Goal: Information Seeking & Learning: Learn about a topic

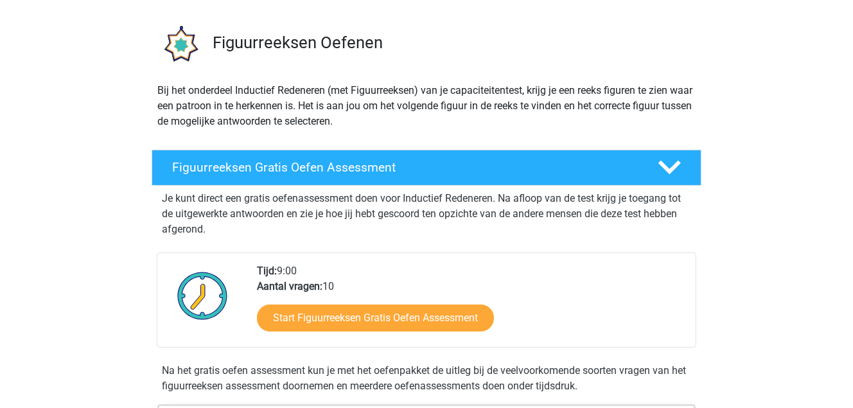
scroll to position [193, 0]
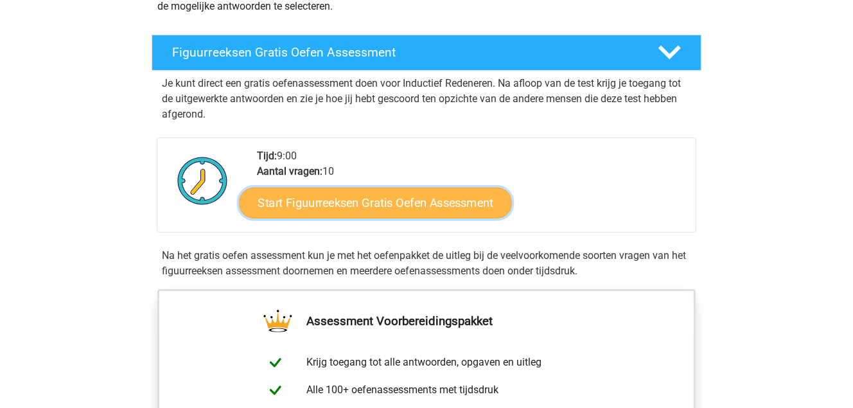
click at [320, 199] on link "Start Figuurreeksen Gratis Oefen Assessment" at bounding box center [376, 202] width 272 height 31
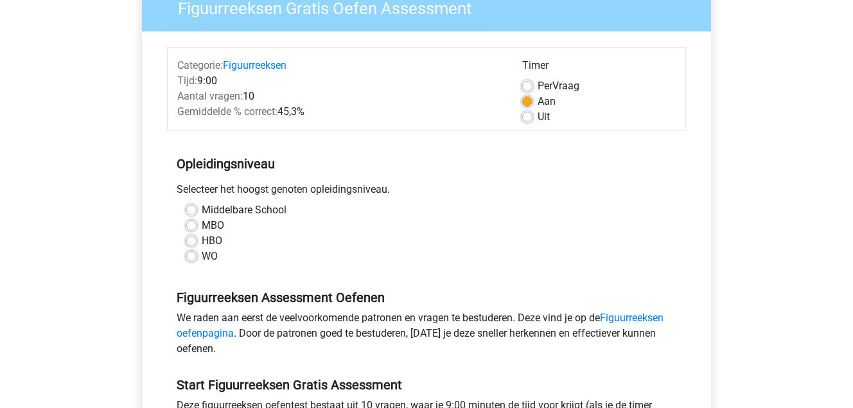
scroll to position [129, 0]
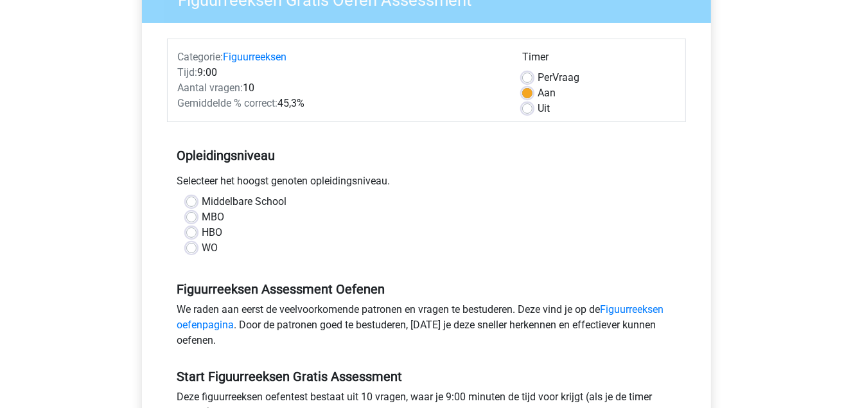
click at [202, 214] on label "MBO" at bounding box center [213, 216] width 22 height 15
click at [190, 214] on input "MBO" at bounding box center [191, 215] width 10 height 13
radio input "true"
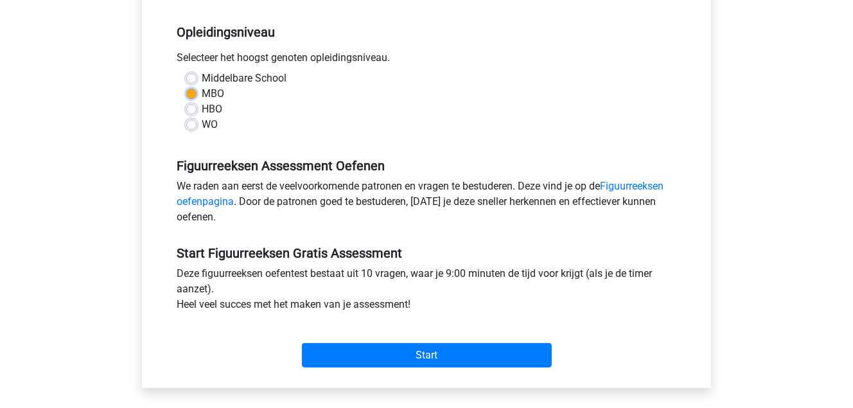
scroll to position [257, 0]
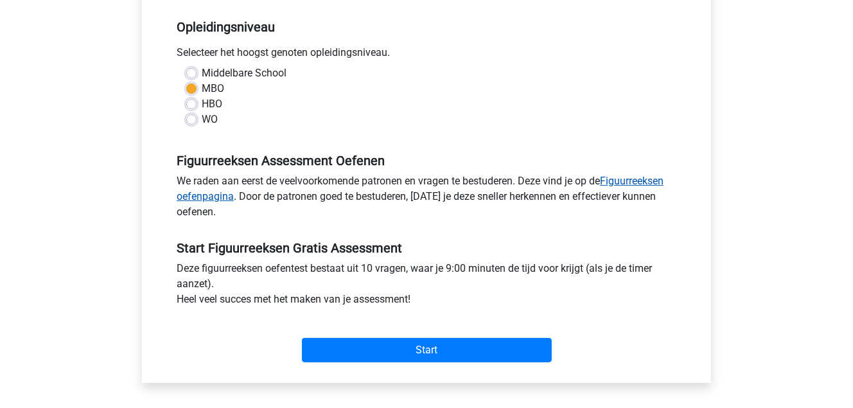
click at [635, 180] on link "Figuurreeksen oefenpagina" at bounding box center [420, 189] width 487 height 28
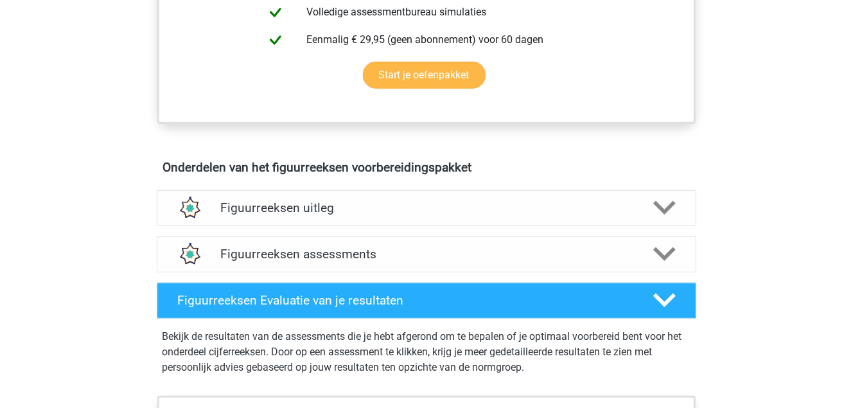
scroll to position [643, 0]
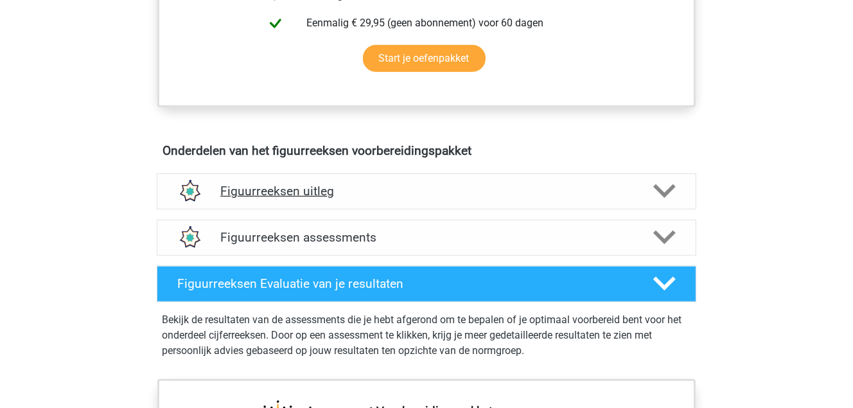
click at [290, 195] on h4 "Figuurreeksen uitleg" at bounding box center [426, 191] width 412 height 15
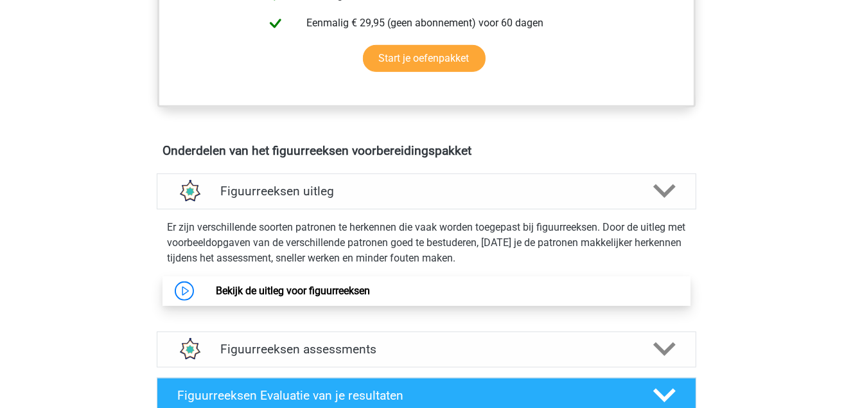
click at [308, 294] on link "Bekijk de uitleg voor figuurreeksen" at bounding box center [293, 291] width 154 height 12
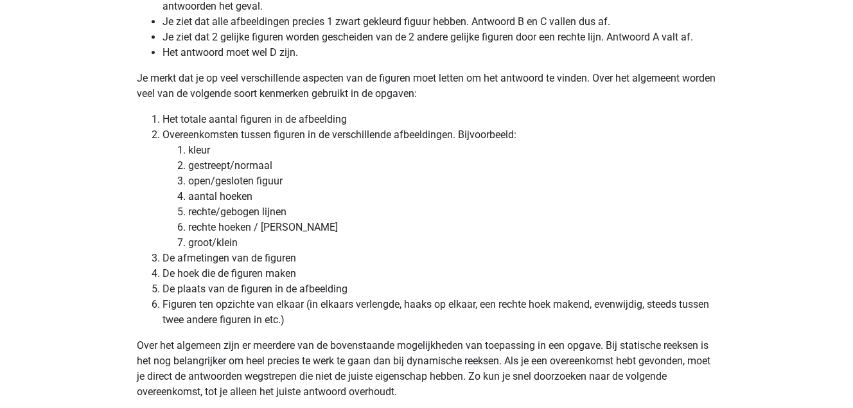
scroll to position [3470, 0]
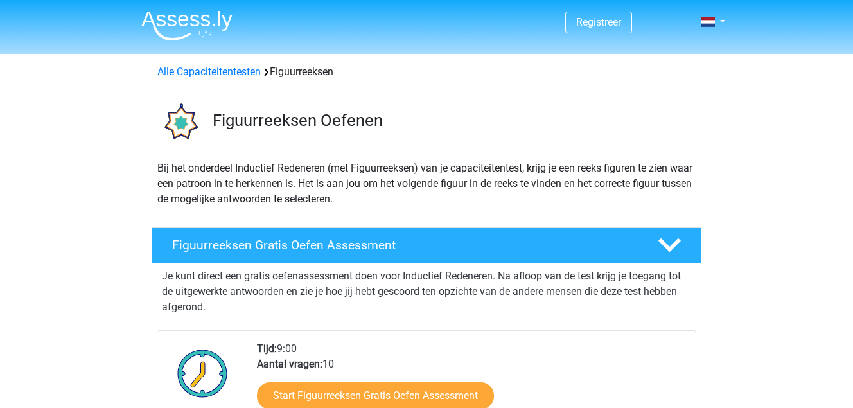
scroll to position [643, 0]
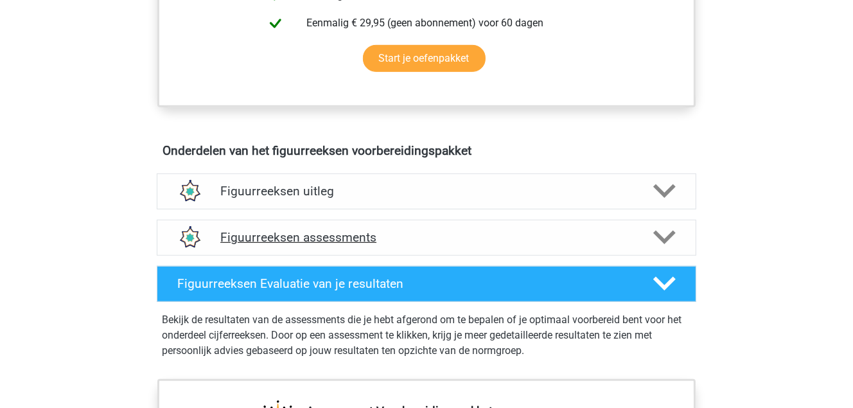
click at [299, 235] on h4 "Figuurreeksen assessments" at bounding box center [426, 237] width 412 height 15
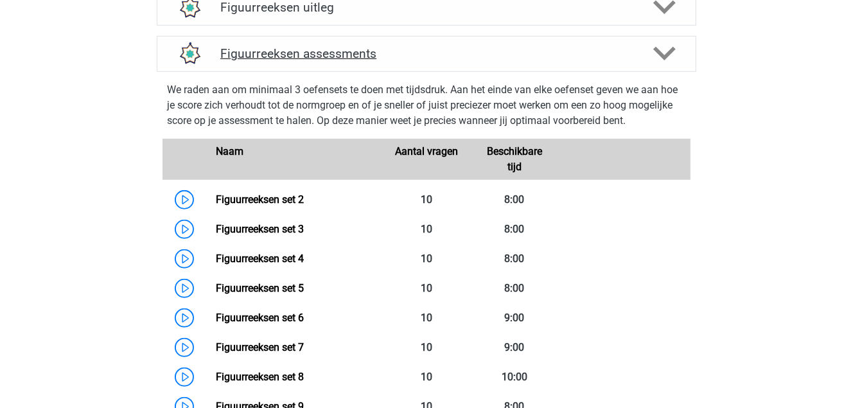
scroll to position [835, 0]
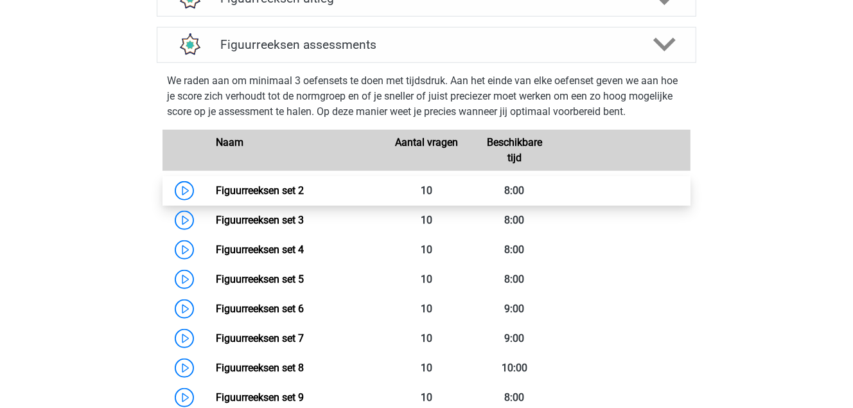
click at [260, 192] on link "Figuurreeksen set 2" at bounding box center [260, 190] width 88 height 12
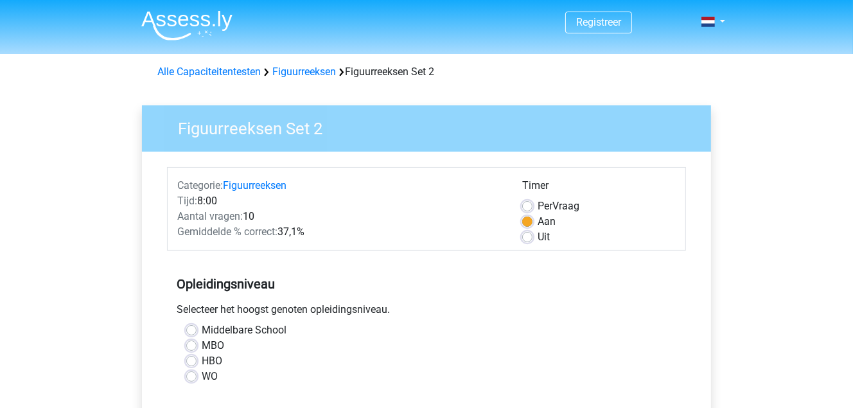
scroll to position [64, 0]
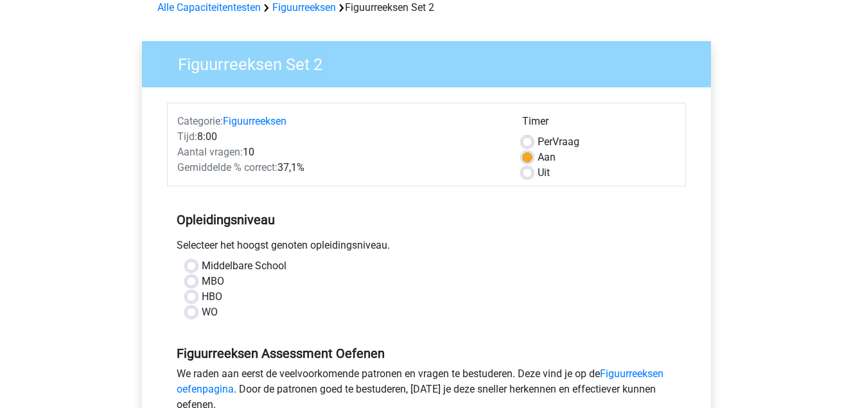
click at [202, 281] on label "MBO" at bounding box center [213, 281] width 22 height 15
click at [190, 281] on input "MBO" at bounding box center [191, 280] width 10 height 13
radio input "true"
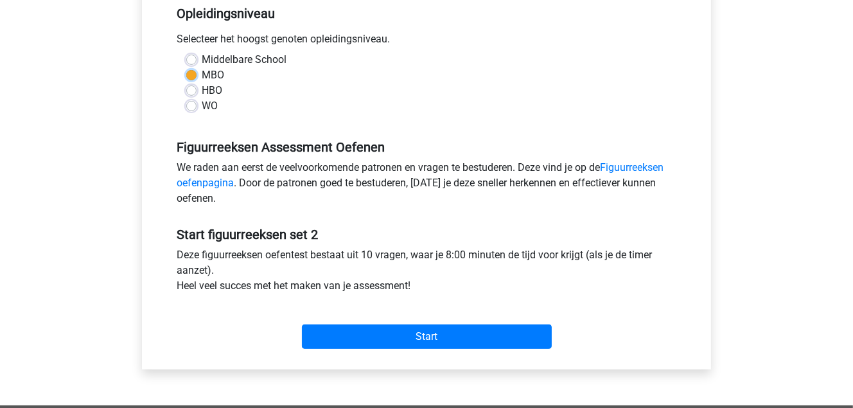
scroll to position [321, 0]
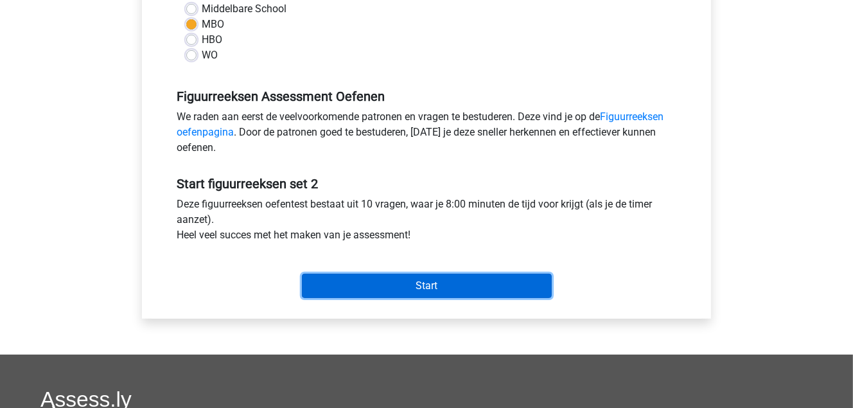
click at [409, 280] on input "Start" at bounding box center [427, 286] width 250 height 24
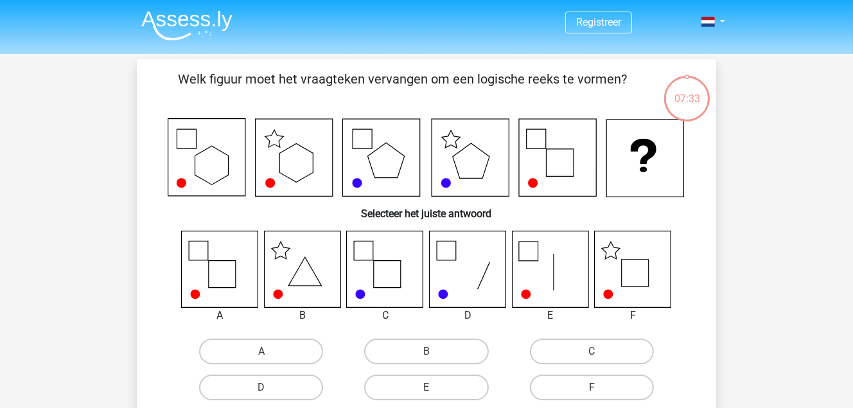
click at [644, 269] on icon at bounding box center [633, 269] width 76 height 76
click at [591, 391] on label "F" at bounding box center [592, 388] width 124 height 26
click at [592, 391] on input "F" at bounding box center [596, 391] width 8 height 8
radio input "true"
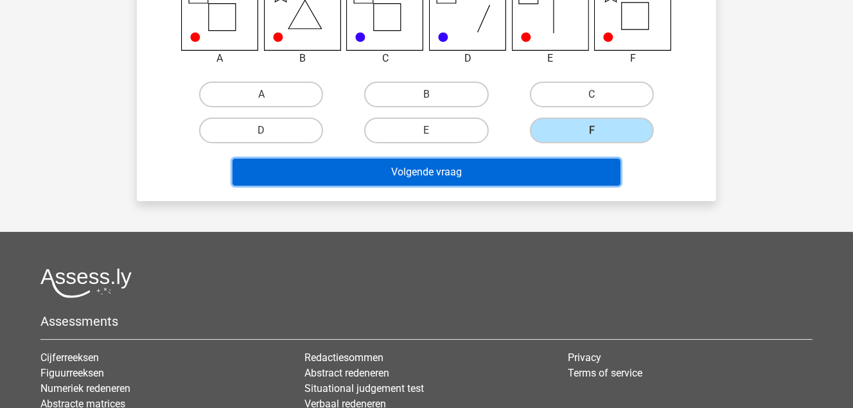
click at [463, 180] on button "Volgende vraag" at bounding box center [427, 172] width 389 height 27
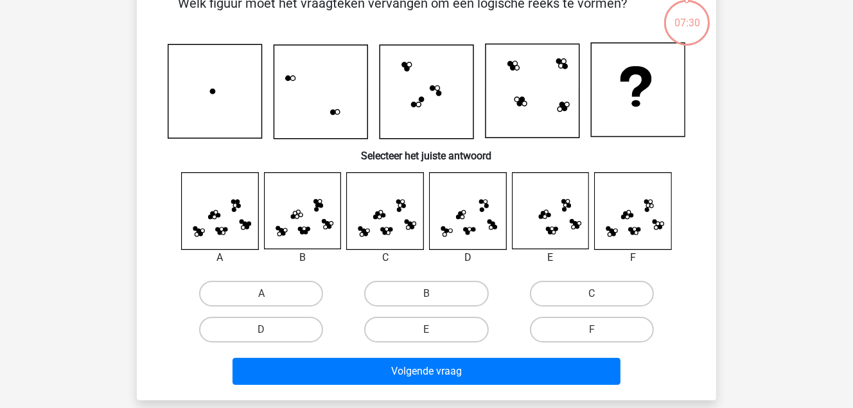
scroll to position [59, 0]
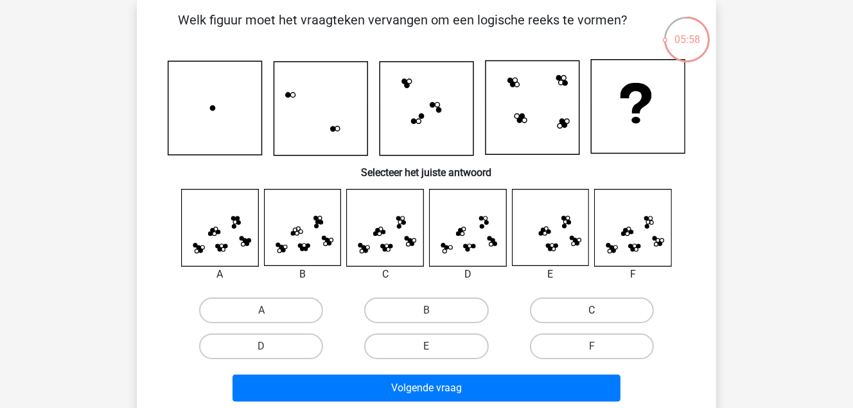
click at [589, 303] on label "C" at bounding box center [592, 310] width 124 height 26
click at [592, 310] on input "C" at bounding box center [596, 314] width 8 height 8
radio input "true"
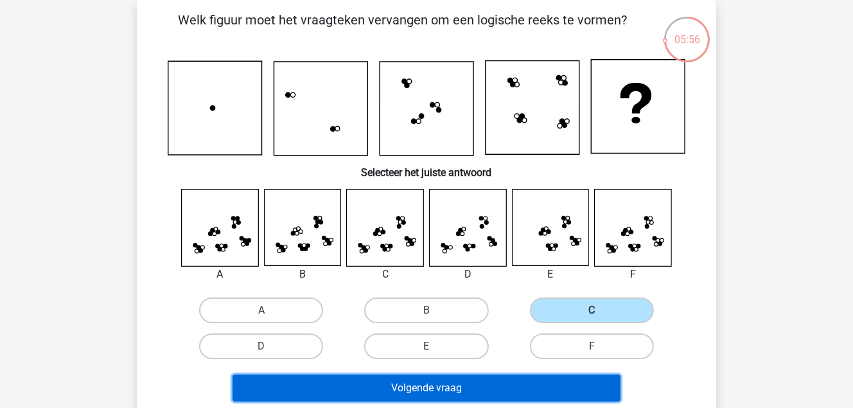
click at [431, 381] on button "Volgende vraag" at bounding box center [427, 388] width 389 height 27
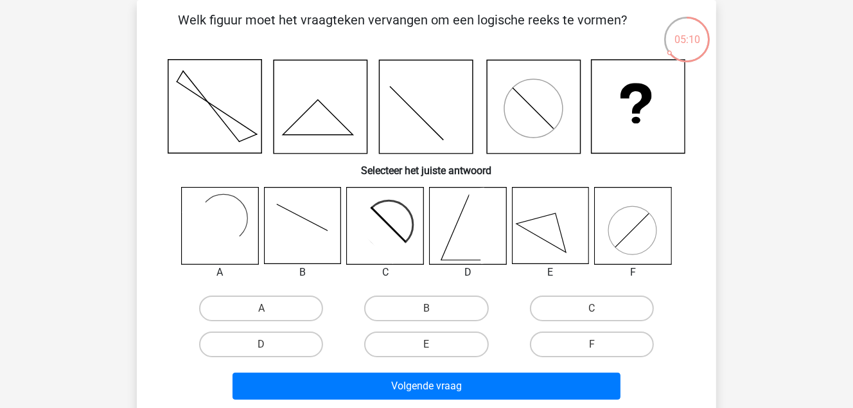
click at [393, 224] on icon at bounding box center [385, 226] width 76 height 76
drag, startPoint x: 572, startPoint y: 301, endPoint x: 520, endPoint y: 355, distance: 75.0
click at [572, 303] on label "C" at bounding box center [592, 309] width 124 height 26
click at [592, 308] on input "C" at bounding box center [596, 312] width 8 height 8
radio input "true"
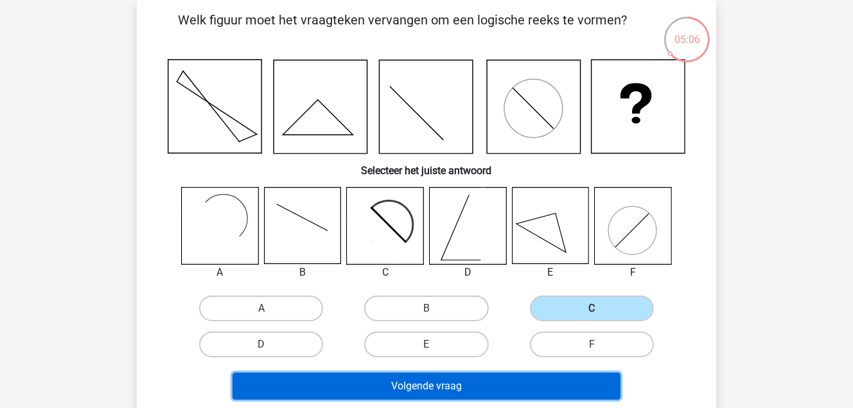
click at [429, 386] on button "Volgende vraag" at bounding box center [427, 386] width 389 height 27
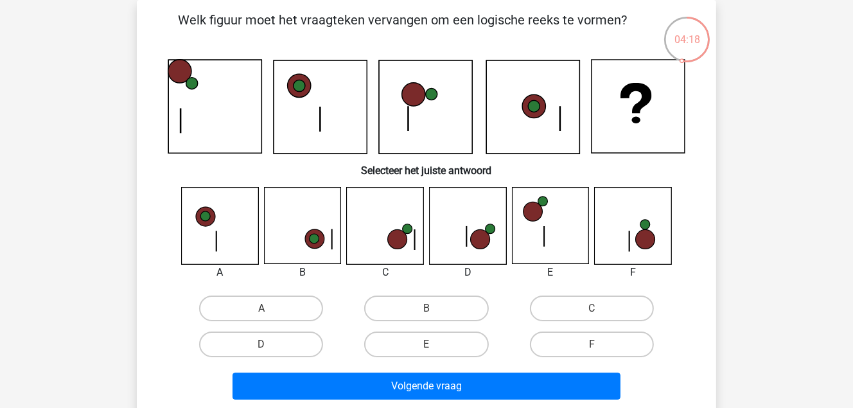
click at [318, 242] on icon at bounding box center [315, 240] width 10 height 10
click at [441, 307] on label "B" at bounding box center [426, 309] width 124 height 26
click at [435, 308] on input "B" at bounding box center [431, 312] width 8 height 8
radio input "true"
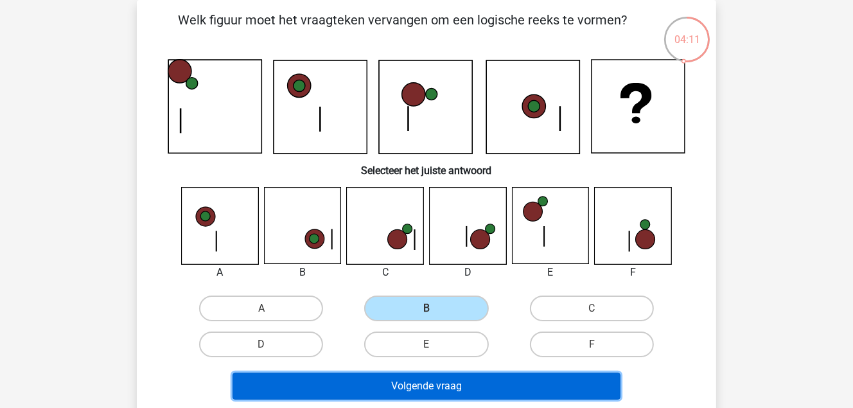
click at [450, 379] on button "Volgende vraag" at bounding box center [427, 386] width 389 height 27
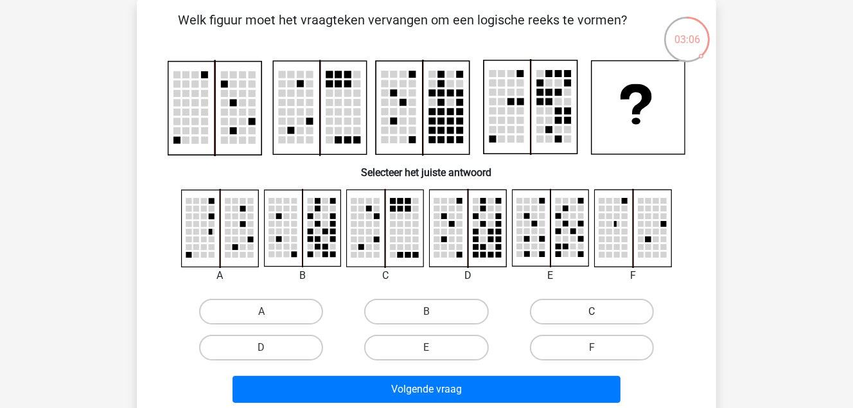
drag, startPoint x: 603, startPoint y: 310, endPoint x: 602, endPoint y: 317, distance: 7.8
click at [602, 317] on label "C" at bounding box center [592, 312] width 124 height 26
click at [600, 317] on input "C" at bounding box center [596, 316] width 8 height 8
radio input "true"
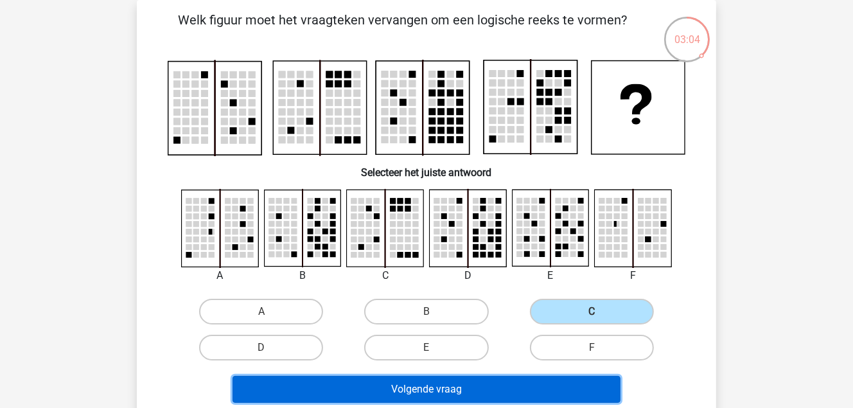
click at [452, 398] on button "Volgende vraag" at bounding box center [427, 389] width 389 height 27
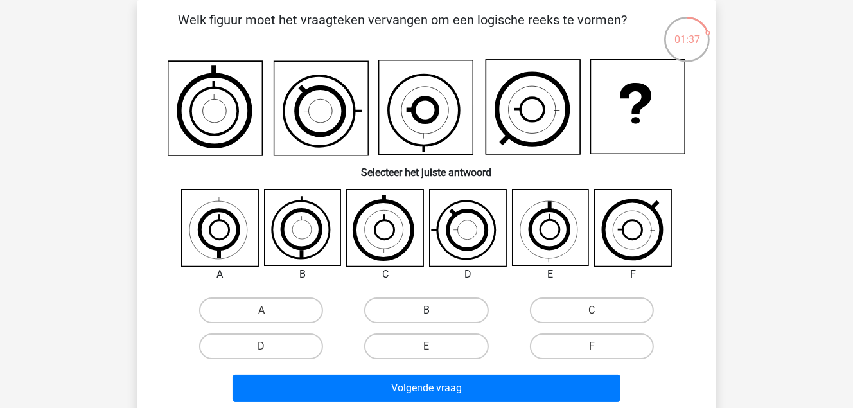
click at [445, 312] on label "B" at bounding box center [426, 310] width 124 height 26
click at [435, 312] on input "B" at bounding box center [431, 314] width 8 height 8
radio input "true"
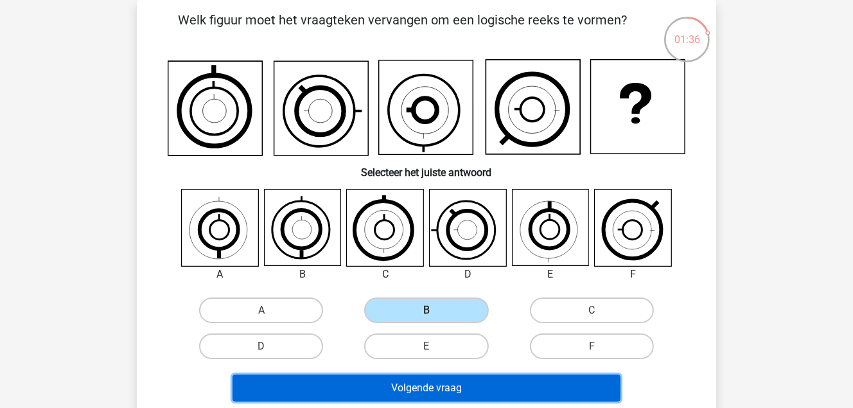
click at [439, 389] on button "Volgende vraag" at bounding box center [427, 388] width 389 height 27
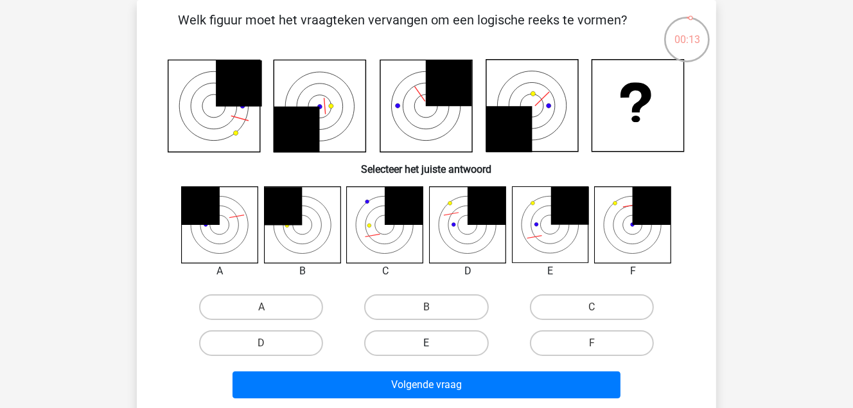
drag, startPoint x: 429, startPoint y: 341, endPoint x: 430, endPoint y: 353, distance: 12.9
click at [429, 341] on label "E" at bounding box center [426, 343] width 124 height 26
click at [429, 343] on input "E" at bounding box center [431, 347] width 8 height 8
radio input "true"
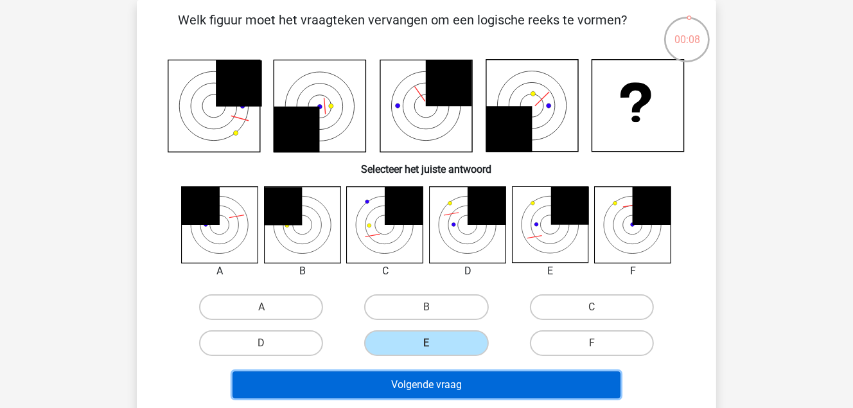
click at [436, 379] on button "Volgende vraag" at bounding box center [427, 384] width 389 height 27
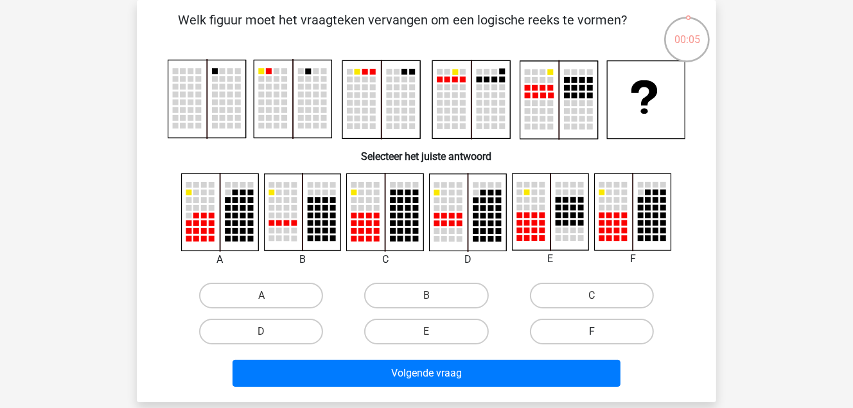
click at [583, 325] on label "F" at bounding box center [592, 332] width 124 height 26
click at [592, 332] on input "F" at bounding box center [596, 336] width 8 height 8
radio input "true"
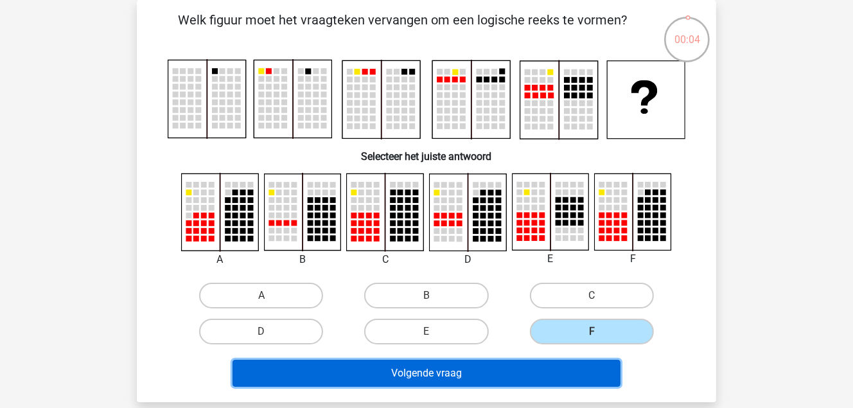
click at [549, 364] on button "Volgende vraag" at bounding box center [427, 373] width 389 height 27
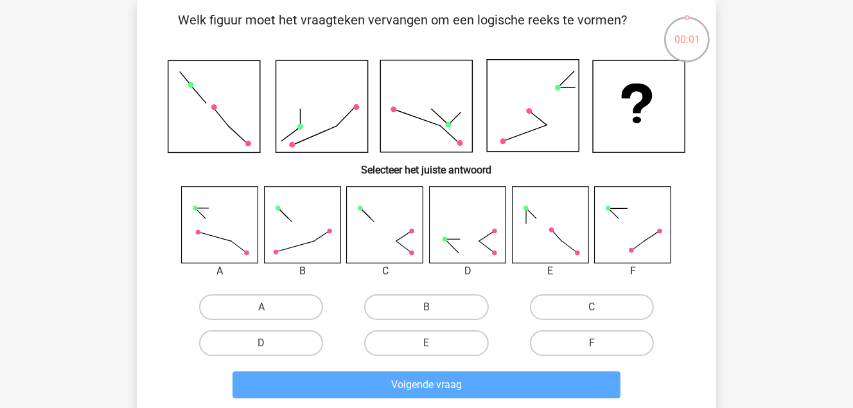
drag, startPoint x: 426, startPoint y: 306, endPoint x: 428, endPoint y: 328, distance: 21.9
click at [429, 309] on div "B" at bounding box center [426, 307] width 155 height 26
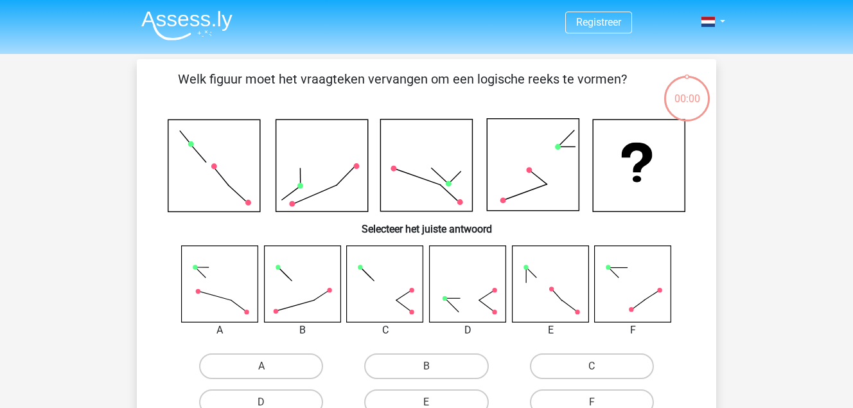
scroll to position [59, 0]
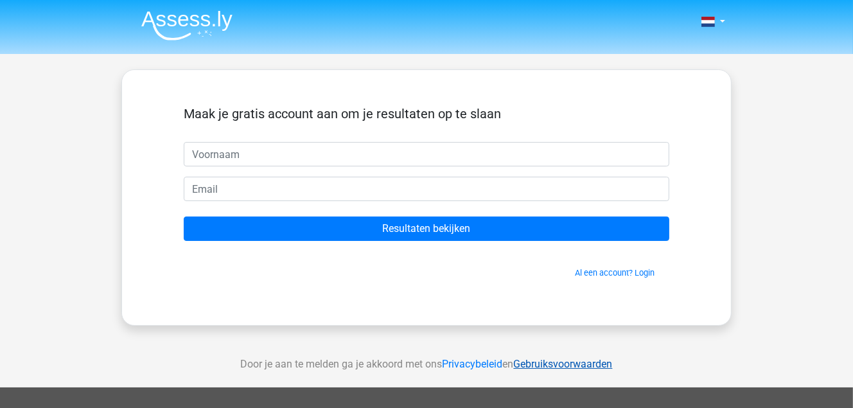
click at [558, 362] on link "Gebruiksvoorwaarden" at bounding box center [563, 364] width 99 height 12
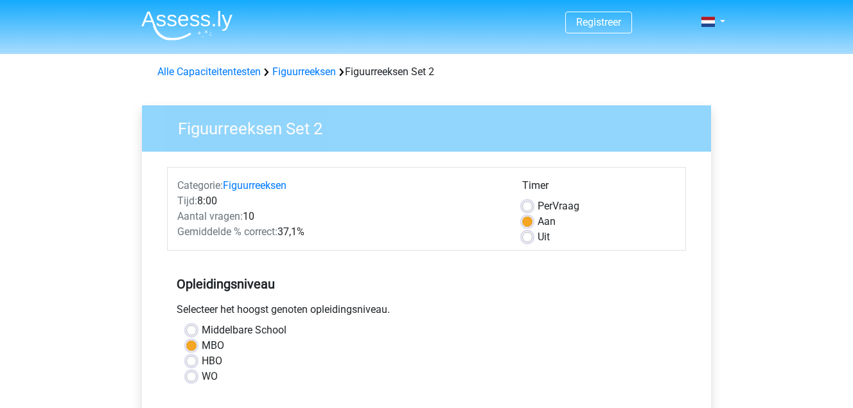
scroll to position [321, 0]
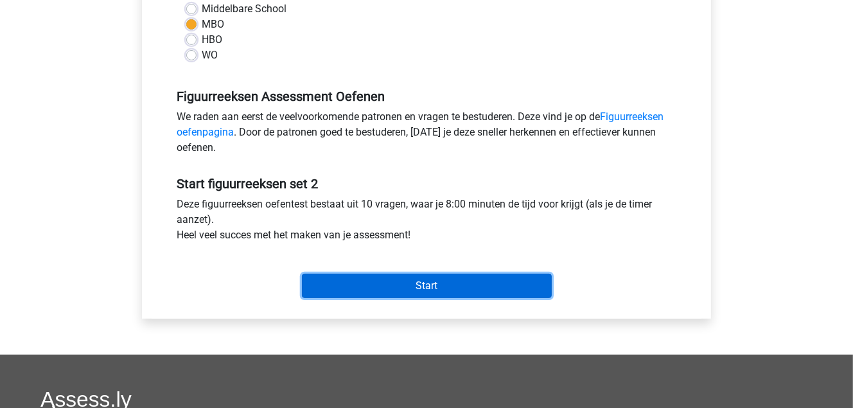
click at [432, 285] on input "Start" at bounding box center [427, 286] width 250 height 24
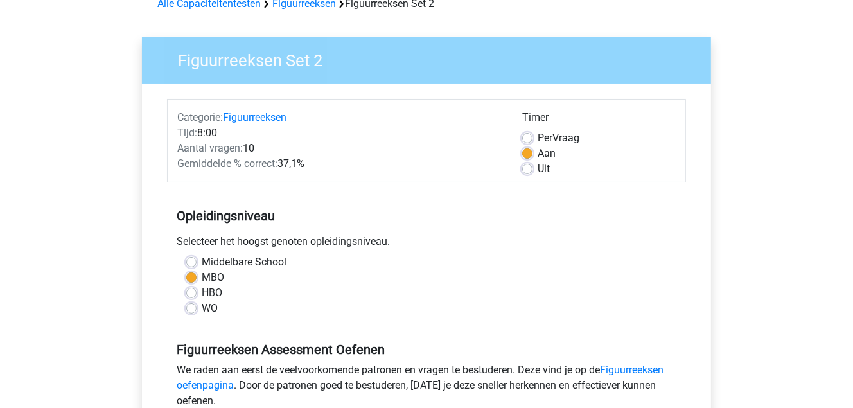
scroll to position [64, 0]
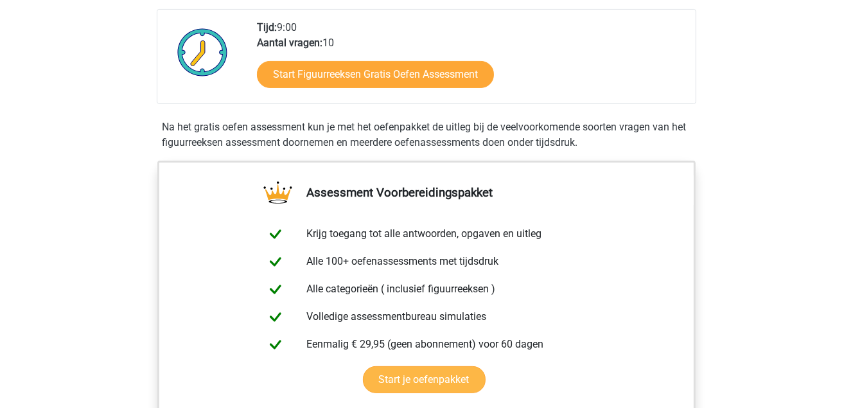
scroll to position [321, 0]
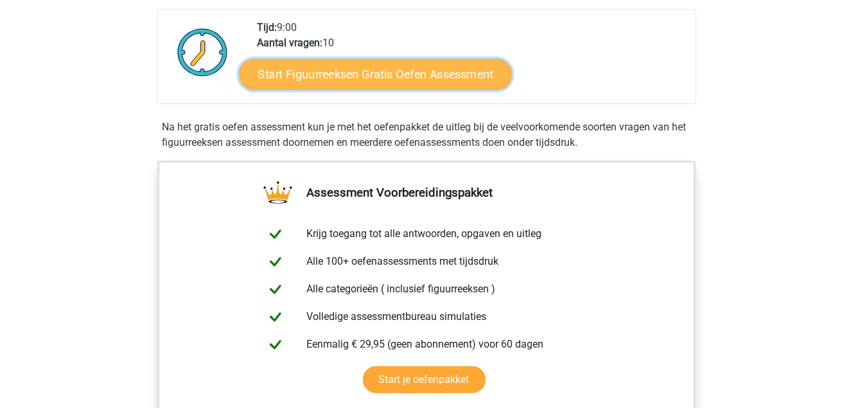
click at [377, 68] on link "Start Figuurreeksen Gratis Oefen Assessment" at bounding box center [376, 73] width 272 height 31
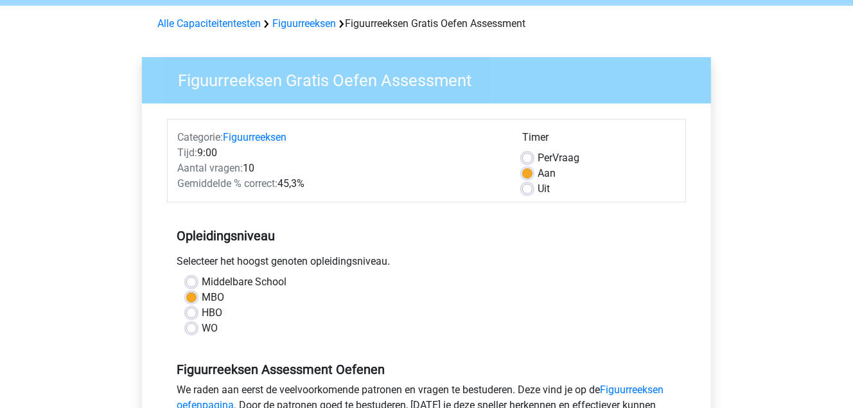
scroll to position [257, 0]
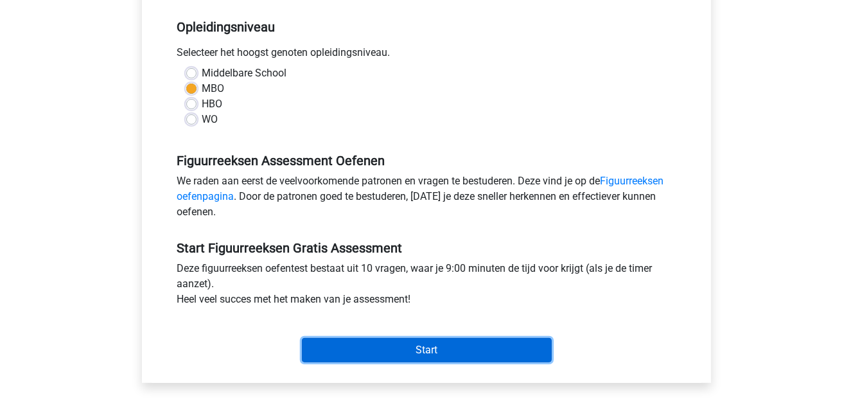
click at [401, 350] on input "Start" at bounding box center [427, 350] width 250 height 24
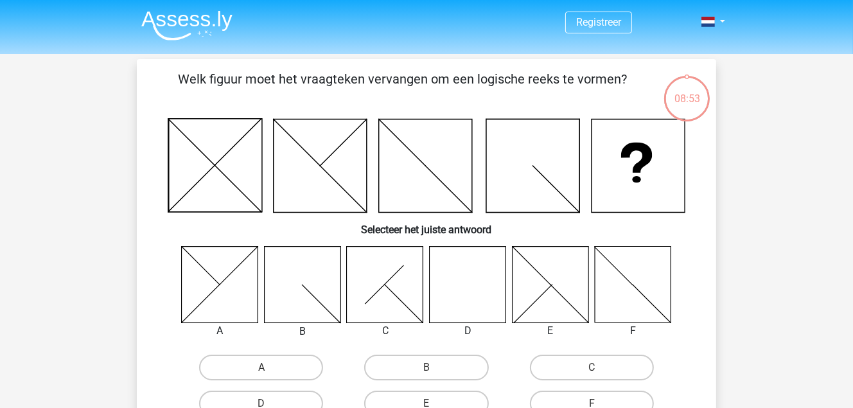
click at [474, 305] on icon at bounding box center [468, 284] width 76 height 76
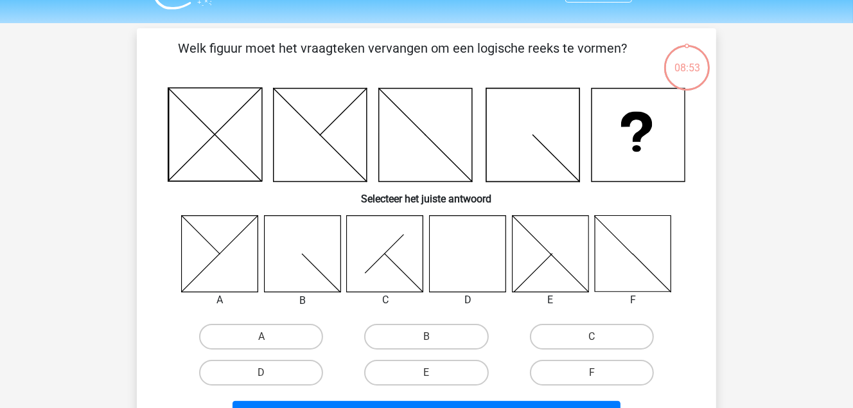
scroll to position [129, 0]
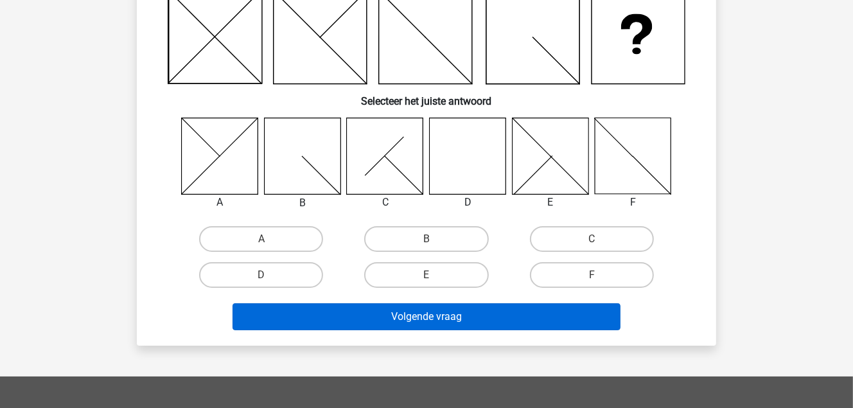
drag, startPoint x: 258, startPoint y: 276, endPoint x: 342, endPoint y: 320, distance: 94.3
click at [259, 278] on label "D" at bounding box center [261, 275] width 124 height 26
click at [262, 278] on input "D" at bounding box center [266, 279] width 8 height 8
radio input "true"
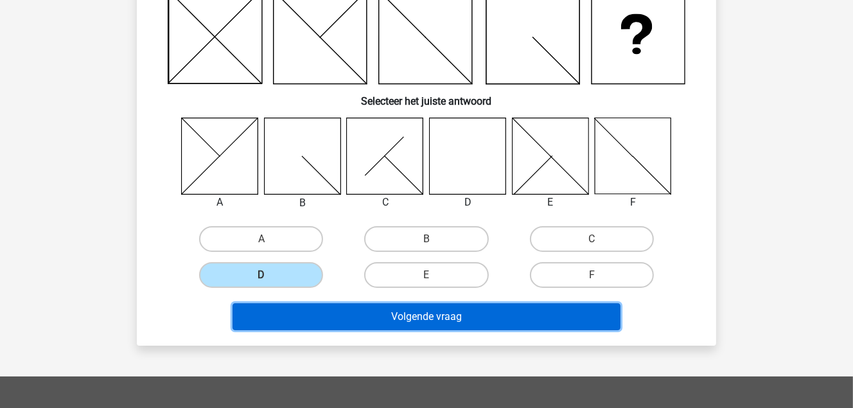
click at [400, 313] on button "Volgende vraag" at bounding box center [427, 316] width 389 height 27
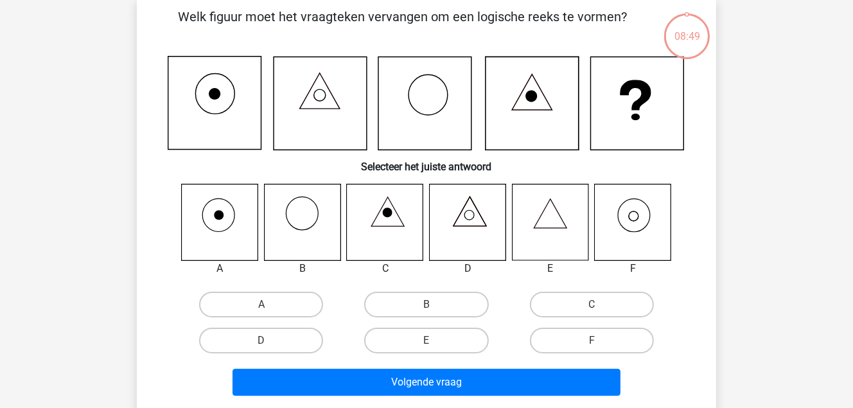
scroll to position [59, 0]
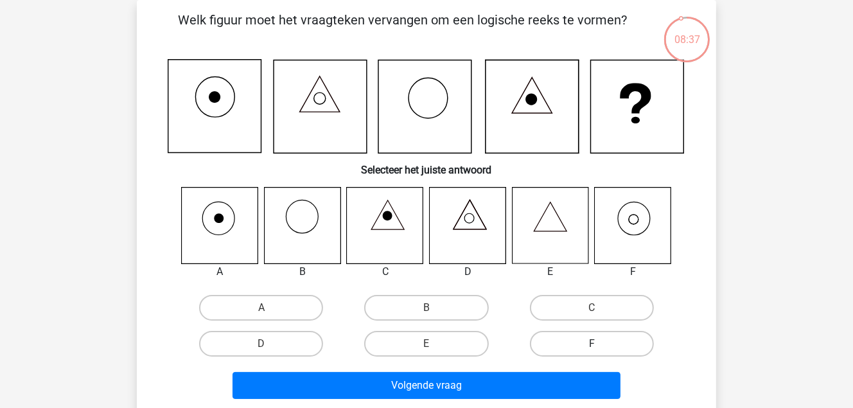
click at [581, 343] on label "F" at bounding box center [592, 344] width 124 height 26
click at [592, 344] on input "F" at bounding box center [596, 348] width 8 height 8
radio input "true"
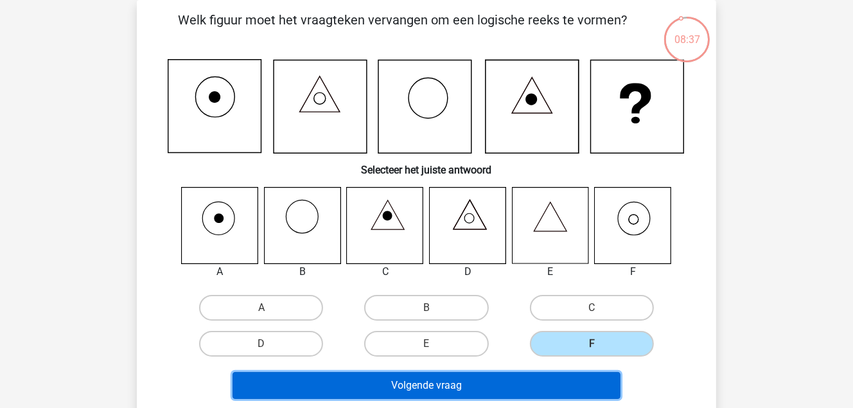
click at [547, 387] on button "Volgende vraag" at bounding box center [427, 385] width 389 height 27
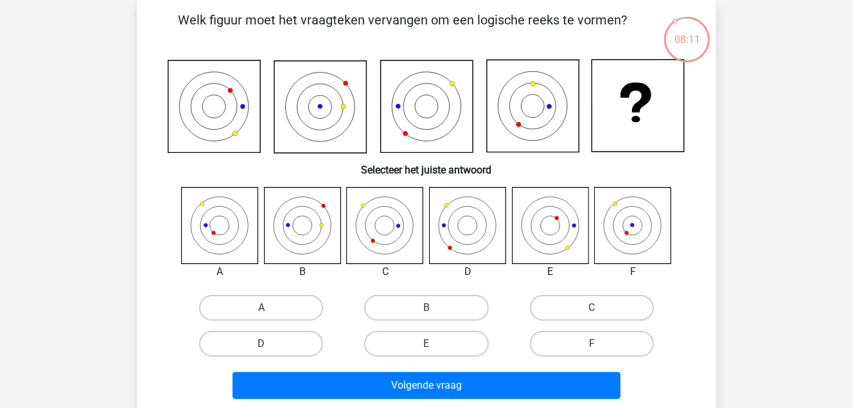
drag, startPoint x: 196, startPoint y: 105, endPoint x: 152, endPoint y: 247, distance: 148.0
click at [152, 247] on div "Welk figuur moet het vraagteken vervangen om een logische reeks te vormen? Sele…" at bounding box center [426, 207] width 569 height 394
drag, startPoint x: 400, startPoint y: 227, endPoint x: 506, endPoint y: 208, distance: 107.0
click at [775, 150] on div "Registreer Nederlands English" at bounding box center [426, 363] width 853 height 844
click at [592, 302] on label "C" at bounding box center [592, 308] width 124 height 26
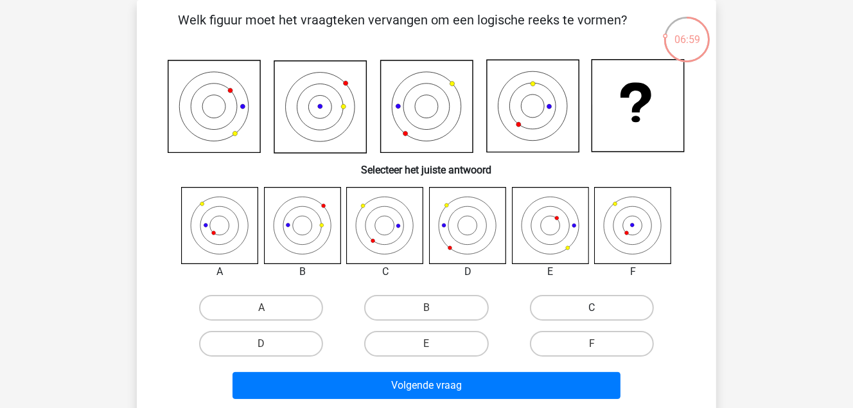
click at [592, 308] on input "C" at bounding box center [596, 312] width 8 height 8
radio input "true"
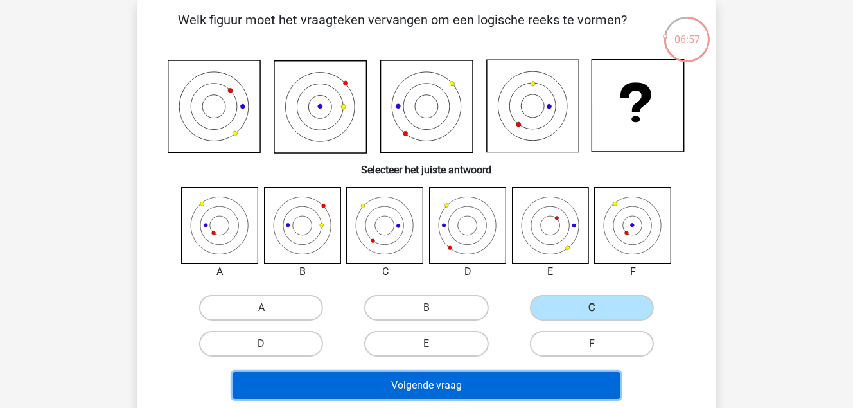
click at [430, 387] on button "Volgende vraag" at bounding box center [427, 385] width 389 height 27
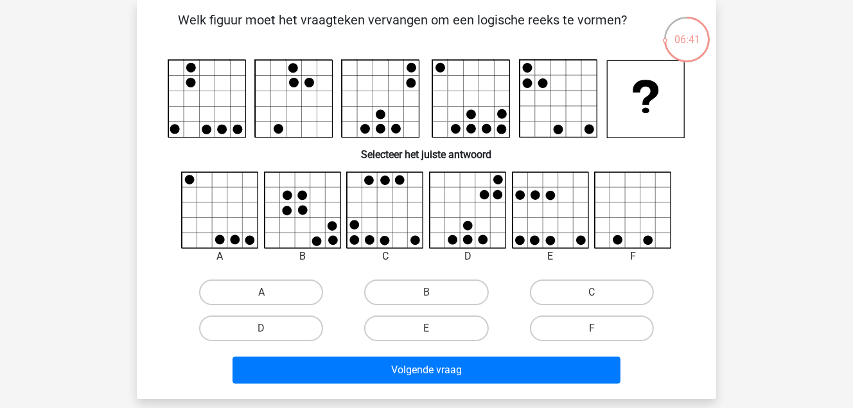
drag, startPoint x: 1, startPoint y: 238, endPoint x: 42, endPoint y: 51, distance: 191.3
click at [42, 51] on div "Registreer Nederlands English" at bounding box center [426, 355] width 853 height 828
click at [597, 332] on input "F" at bounding box center [596, 332] width 8 height 8
radio input "true"
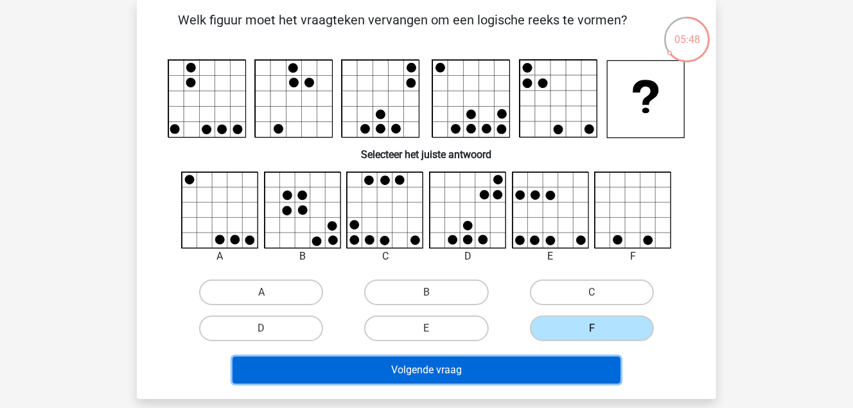
click at [436, 369] on button "Volgende vraag" at bounding box center [427, 370] width 389 height 27
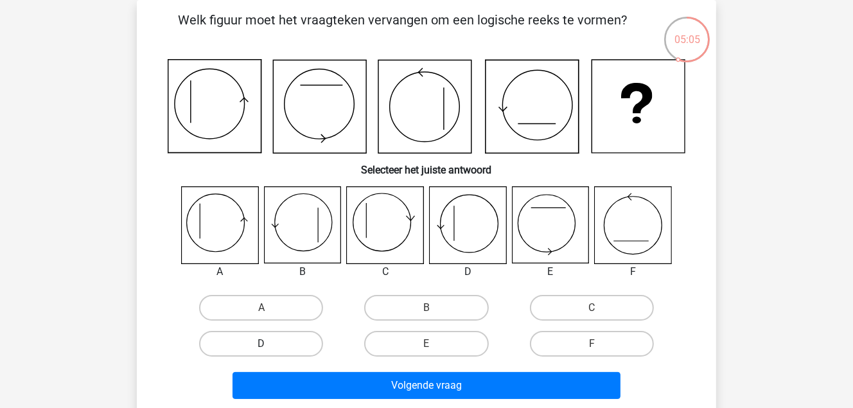
click at [281, 339] on label "D" at bounding box center [261, 344] width 124 height 26
click at [270, 344] on input "D" at bounding box center [266, 348] width 8 height 8
radio input "true"
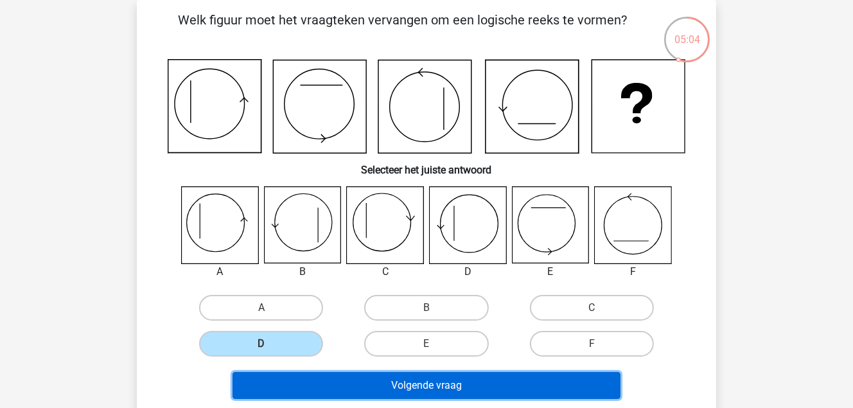
click at [423, 380] on button "Volgende vraag" at bounding box center [427, 385] width 389 height 27
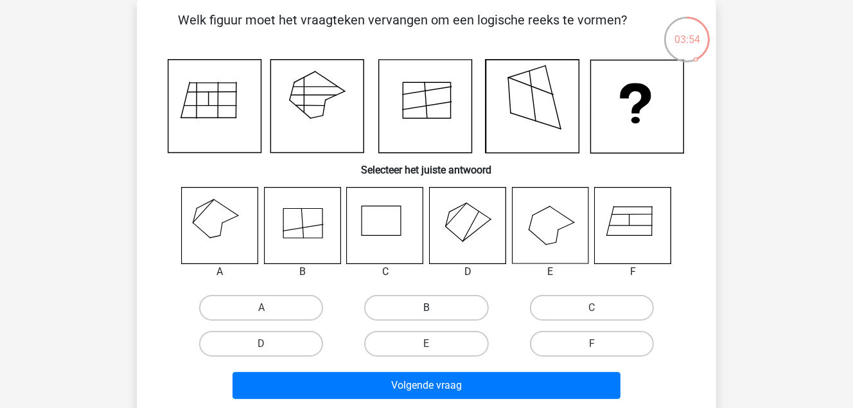
click at [447, 304] on label "B" at bounding box center [426, 308] width 124 height 26
click at [435, 308] on input "B" at bounding box center [431, 312] width 8 height 8
radio input "true"
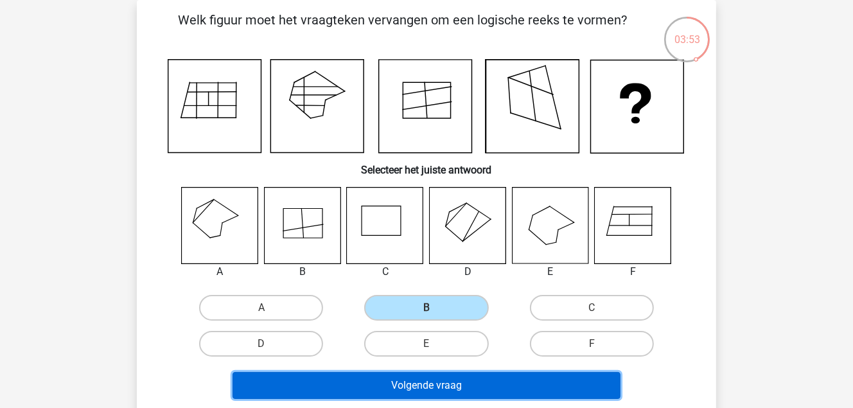
click at [470, 384] on button "Volgende vraag" at bounding box center [427, 385] width 389 height 27
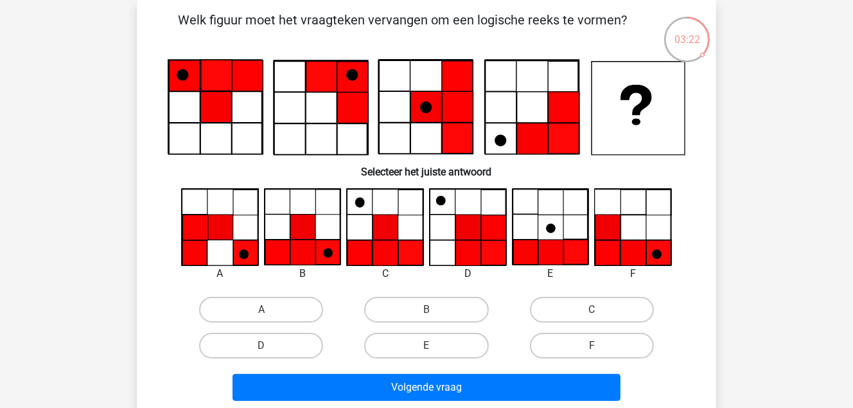
click at [593, 314] on input "C" at bounding box center [596, 314] width 8 height 8
radio input "true"
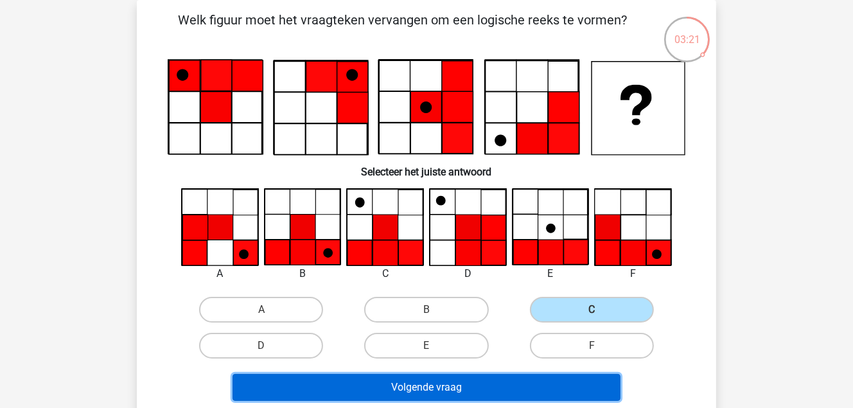
click at [452, 387] on button "Volgende vraag" at bounding box center [427, 387] width 389 height 27
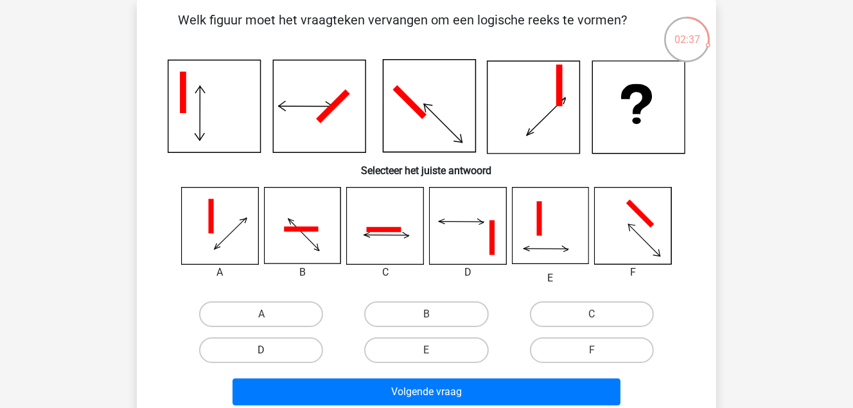
click at [281, 348] on label "D" at bounding box center [261, 350] width 124 height 26
click at [270, 350] on input "D" at bounding box center [266, 354] width 8 height 8
radio input "true"
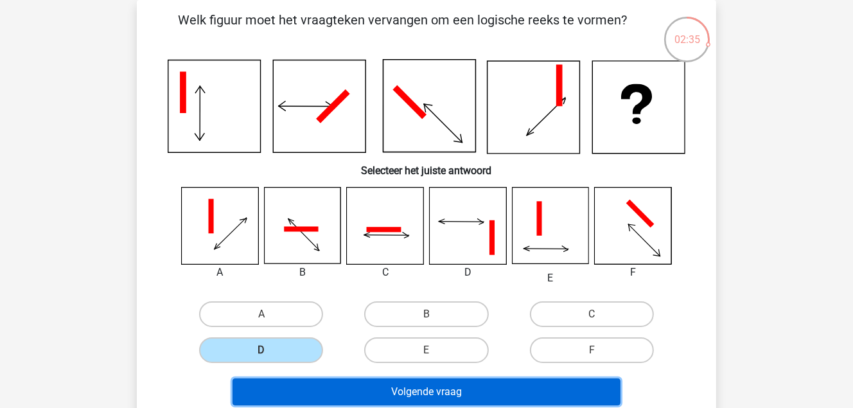
click at [456, 390] on button "Volgende vraag" at bounding box center [427, 391] width 389 height 27
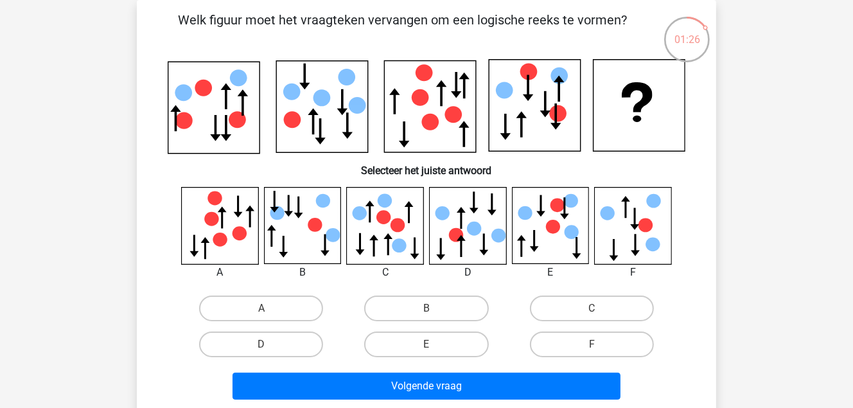
click at [479, 233] on icon at bounding box center [468, 225] width 76 height 76
drag, startPoint x: 274, startPoint y: 340, endPoint x: 283, endPoint y: 346, distance: 10.2
click at [283, 346] on label "D" at bounding box center [261, 345] width 124 height 26
click at [270, 346] on input "D" at bounding box center [266, 348] width 8 height 8
radio input "true"
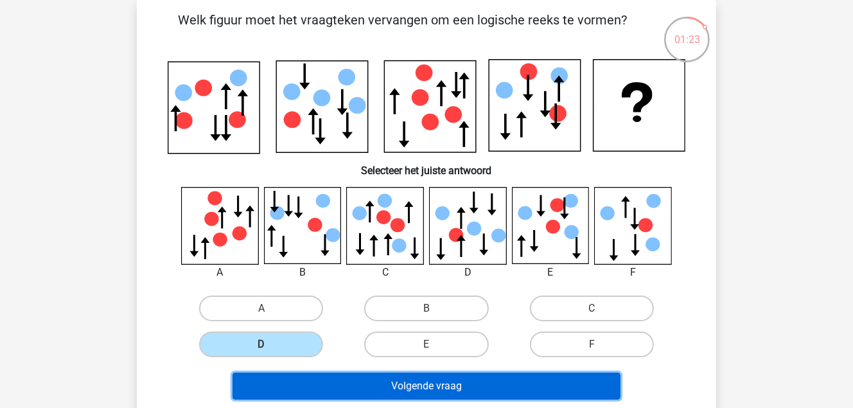
click at [464, 381] on button "Volgende vraag" at bounding box center [427, 386] width 389 height 27
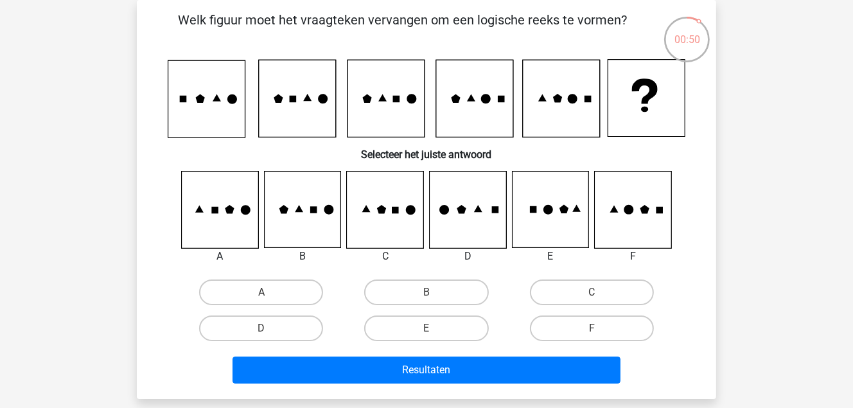
drag, startPoint x: 604, startPoint y: 330, endPoint x: 603, endPoint y: 345, distance: 14.8
click at [603, 332] on label "F" at bounding box center [592, 328] width 124 height 26
click at [600, 332] on input "F" at bounding box center [596, 332] width 8 height 8
radio input "true"
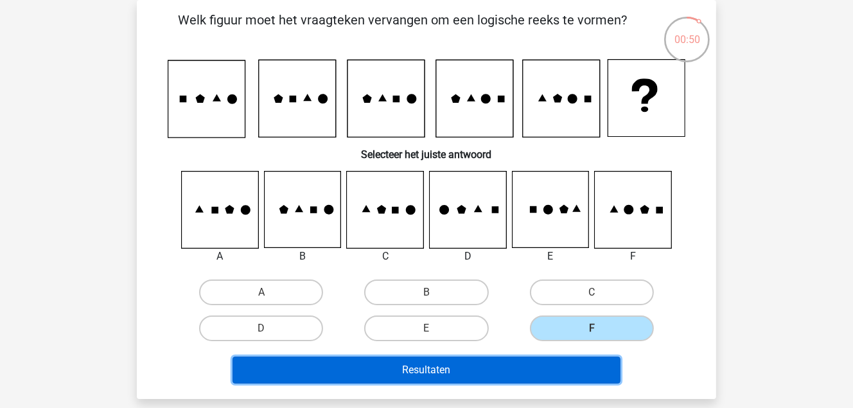
click at [558, 372] on button "Resultaten" at bounding box center [427, 370] width 389 height 27
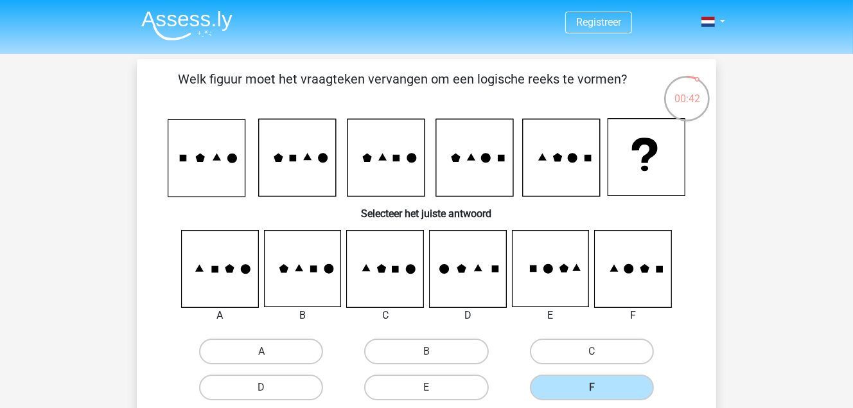
scroll to position [0, 0]
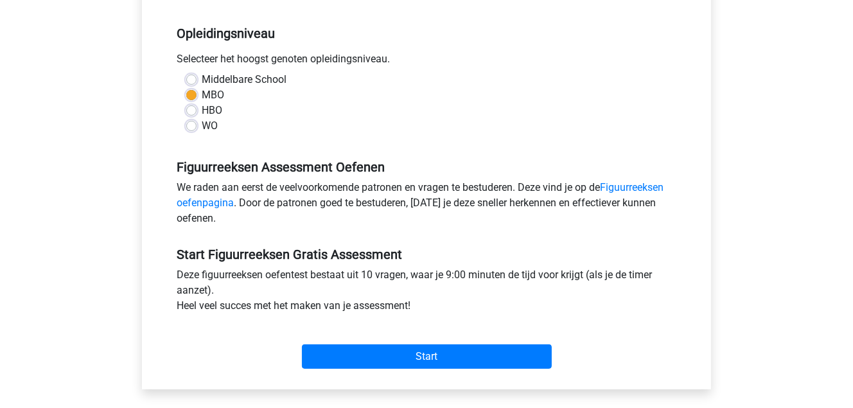
scroll to position [257, 0]
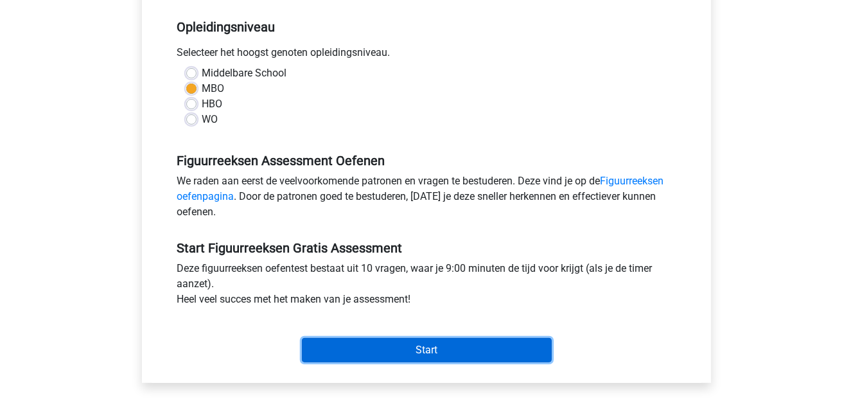
click at [423, 357] on input "Start" at bounding box center [427, 350] width 250 height 24
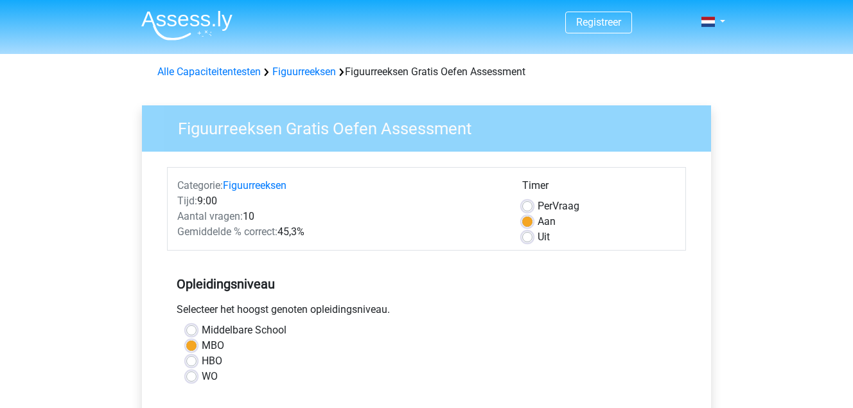
scroll to position [257, 0]
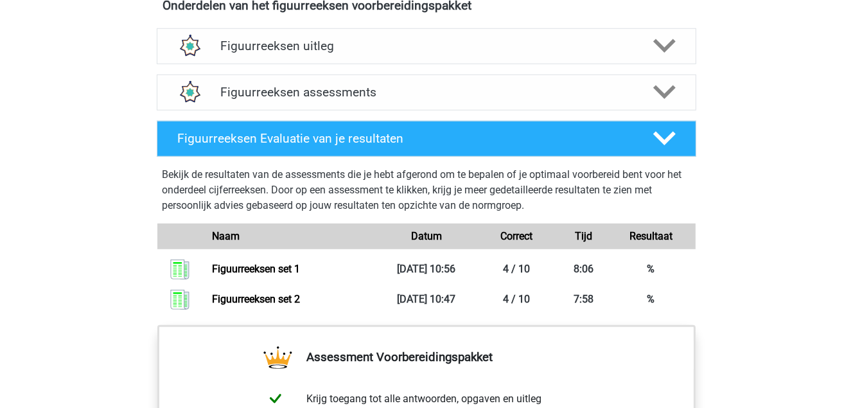
scroll to position [771, 0]
